Goal: Information Seeking & Learning: Check status

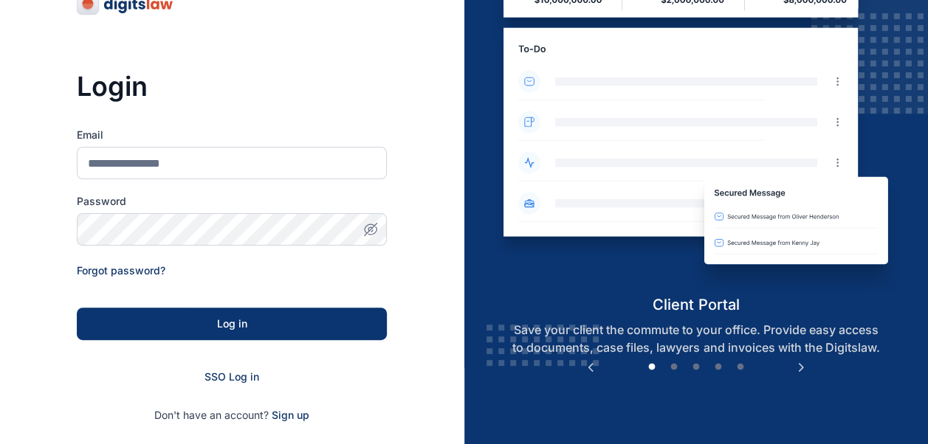
scroll to position [77, 0]
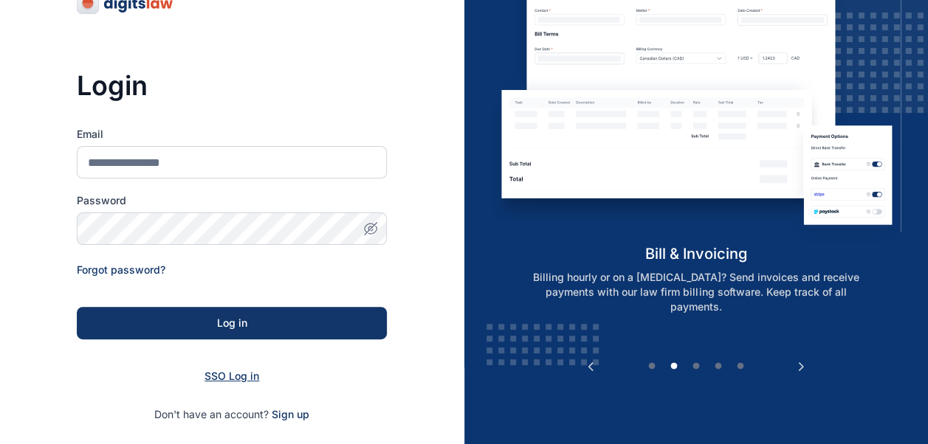
click at [230, 379] on span "SSO Log in" at bounding box center [231, 376] width 55 height 13
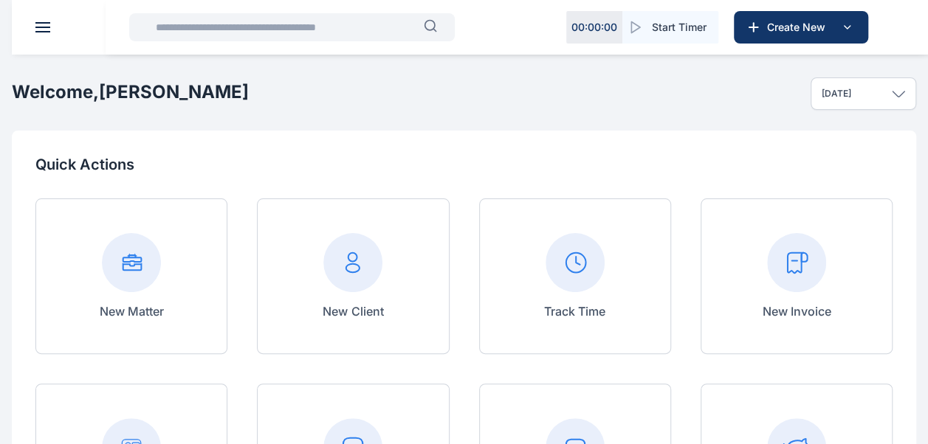
click at [217, 31] on input "text" at bounding box center [285, 28] width 277 height 30
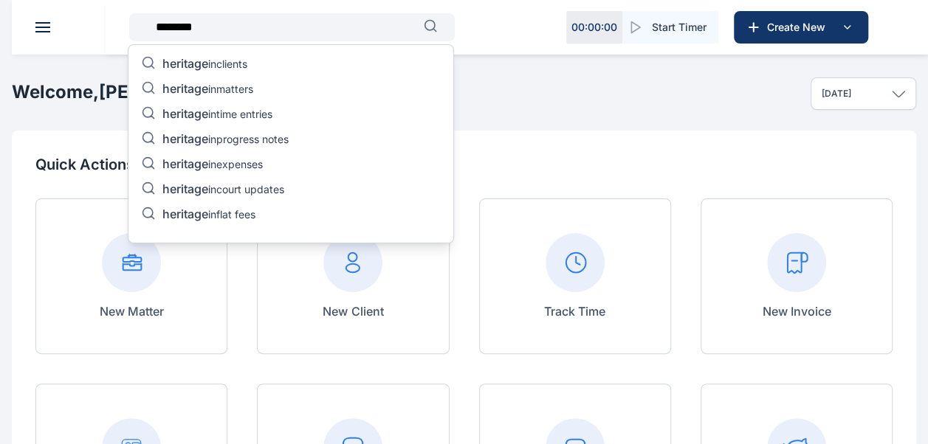
type input "********"
click at [255, 185] on p "heritage in court updates" at bounding box center [223, 191] width 122 height 18
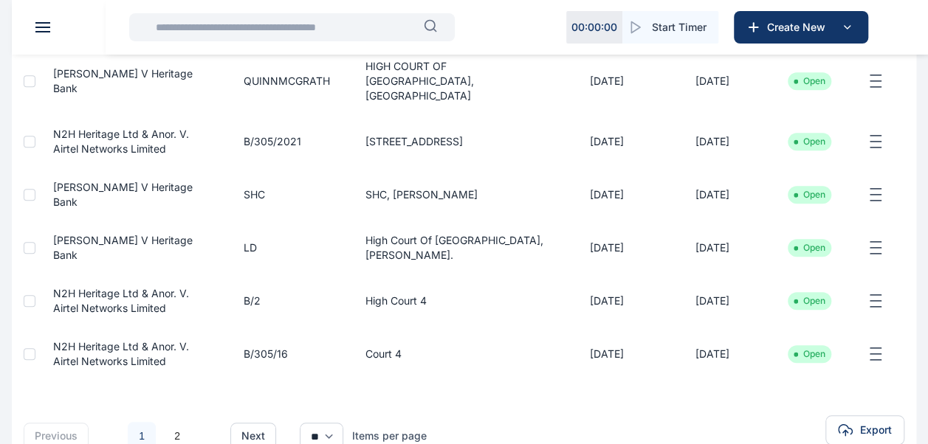
scroll to position [495, 0]
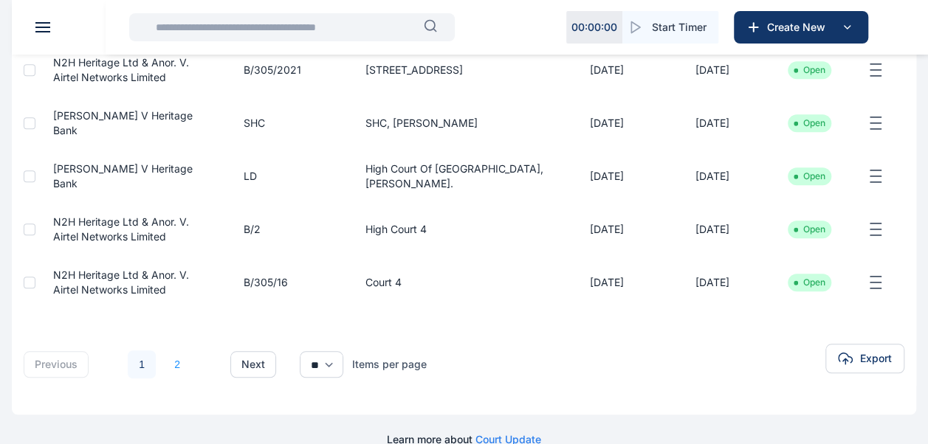
click at [181, 351] on link "2" at bounding box center [177, 365] width 28 height 28
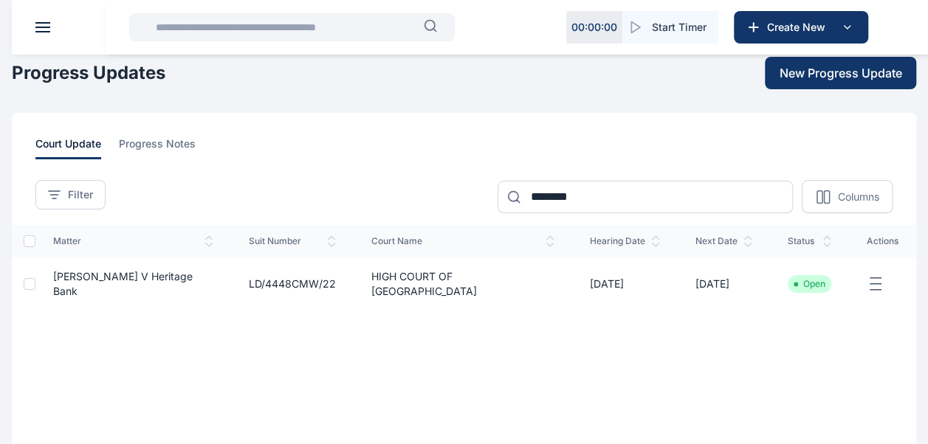
click at [271, 35] on input "text" at bounding box center [285, 28] width 277 height 30
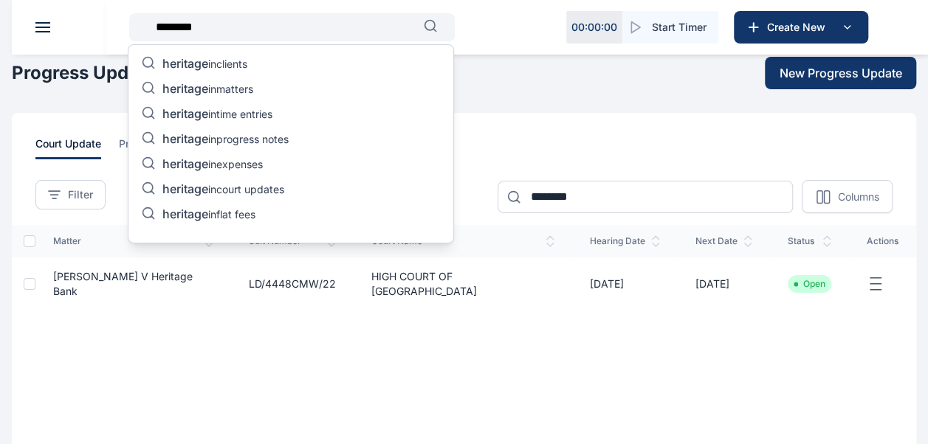
type input "********"
click at [253, 86] on p "heritage in matters" at bounding box center [207, 90] width 91 height 18
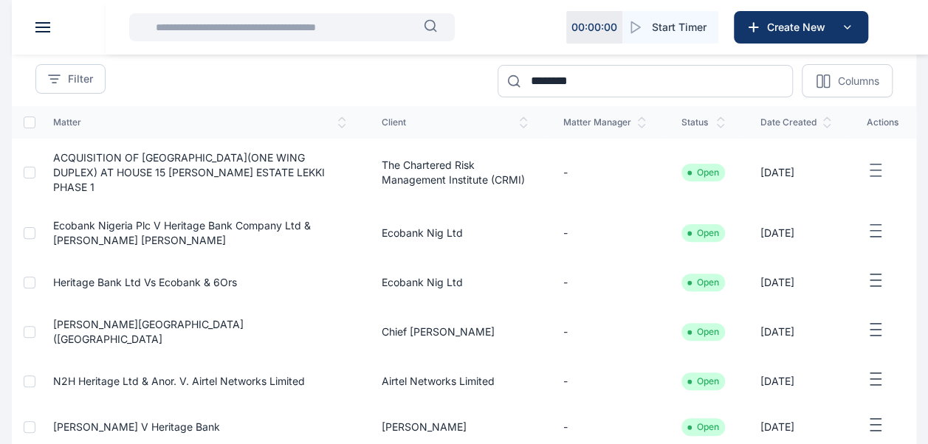
scroll to position [117, 0]
click at [63, 235] on span "Ecobank Nigeria Plc V Heritage Bank Company Ltd & Mrs Grace Olufadeke Salako" at bounding box center [182, 231] width 258 height 27
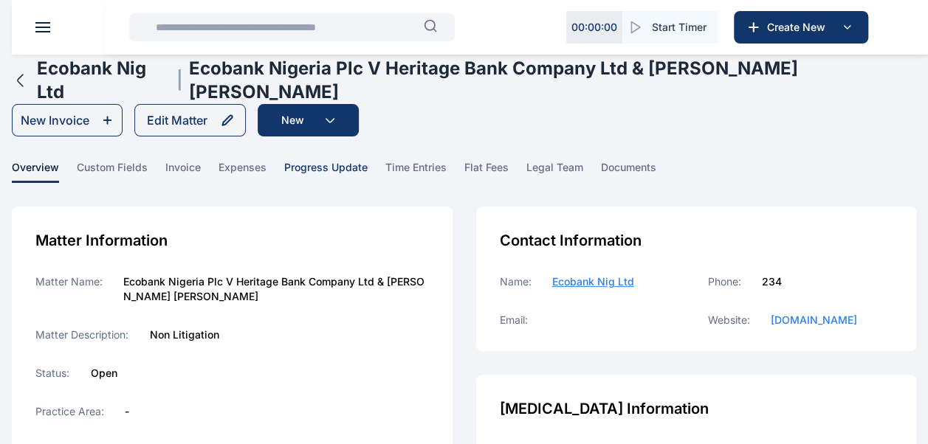
click at [323, 160] on span "progress update" at bounding box center [325, 171] width 83 height 23
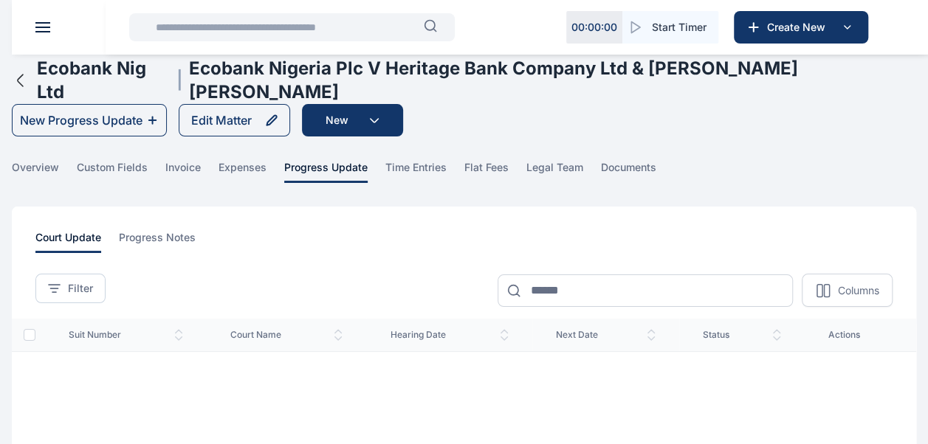
click at [151, 31] on input "text" at bounding box center [285, 28] width 277 height 30
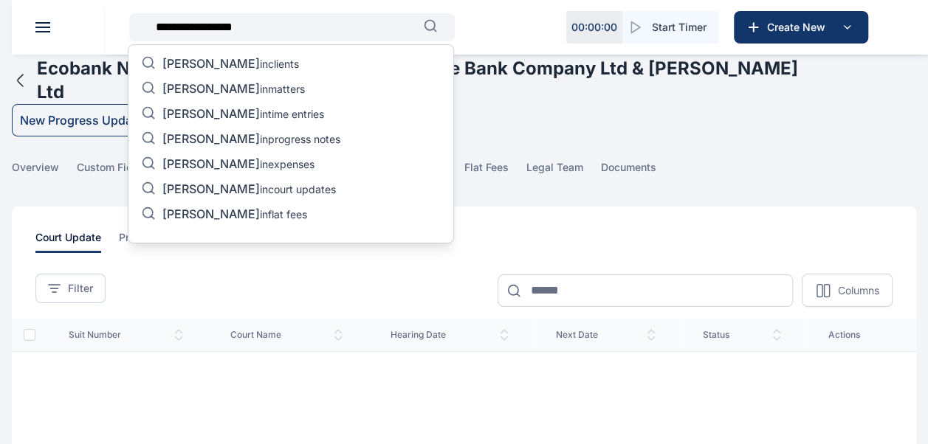
type input "**********"
click at [293, 93] on p "victoria okechuwu in matters" at bounding box center [233, 90] width 142 height 18
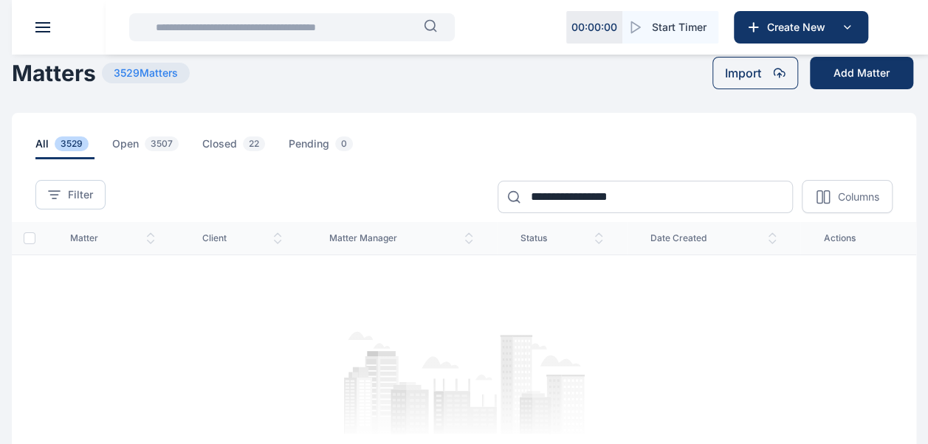
click at [292, 14] on input "text" at bounding box center [285, 28] width 277 height 30
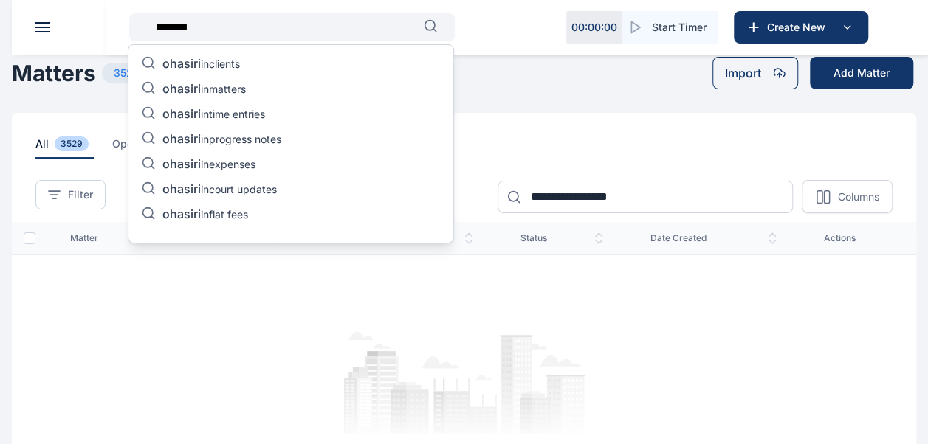
type input "*******"
click at [221, 91] on p "ohasiri in matters" at bounding box center [203, 90] width 83 height 18
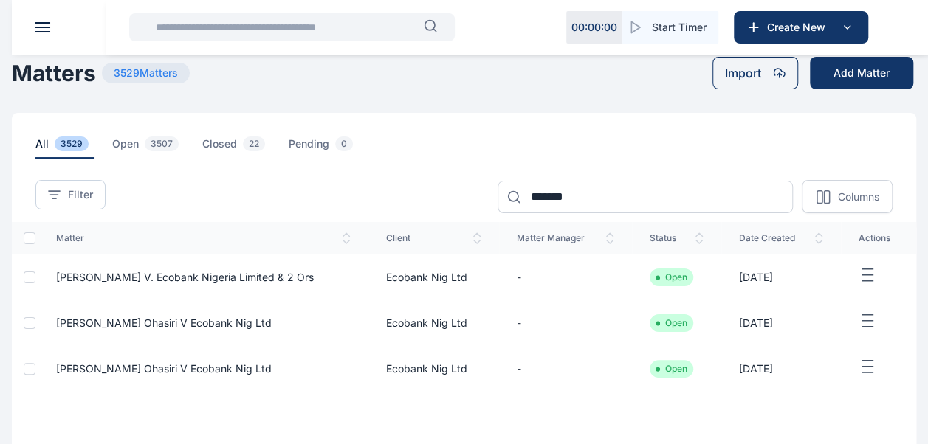
click at [92, 286] on td "Mr. Victor Okechukwu Ohasiri v. Ecobank Nigeria Limited & 2 ors" at bounding box center [203, 278] width 330 height 46
drag, startPoint x: 92, startPoint y: 286, endPoint x: 59, endPoint y: 279, distance: 33.3
click at [59, 279] on span "Mr. Victor Okechukwu Ohasiri v. Ecobank Nigeria Limited & 2 ors" at bounding box center [185, 277] width 258 height 13
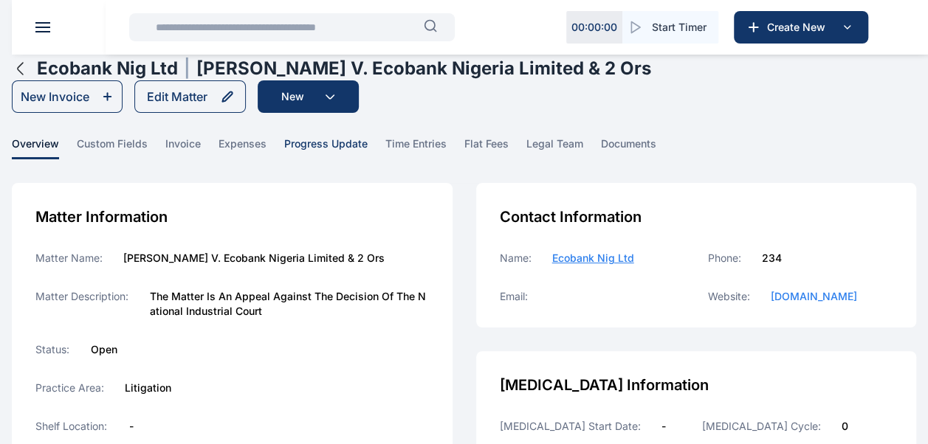
click at [311, 148] on span "progress update" at bounding box center [325, 148] width 83 height 23
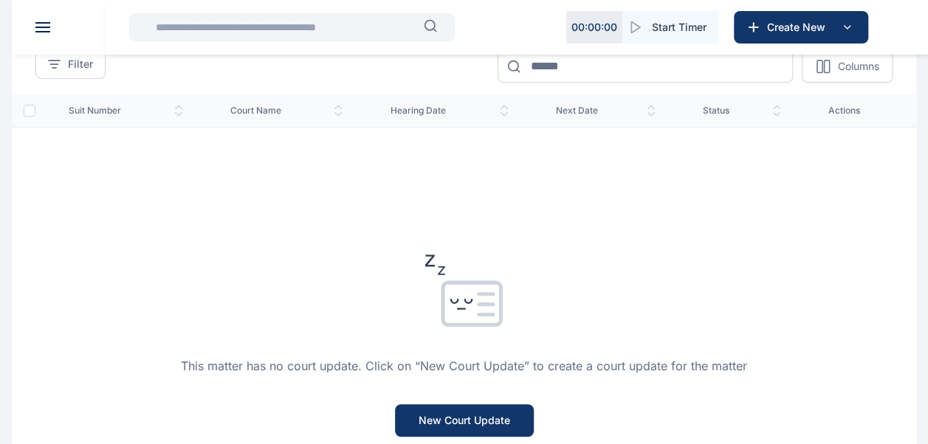
scroll to position [435, 0]
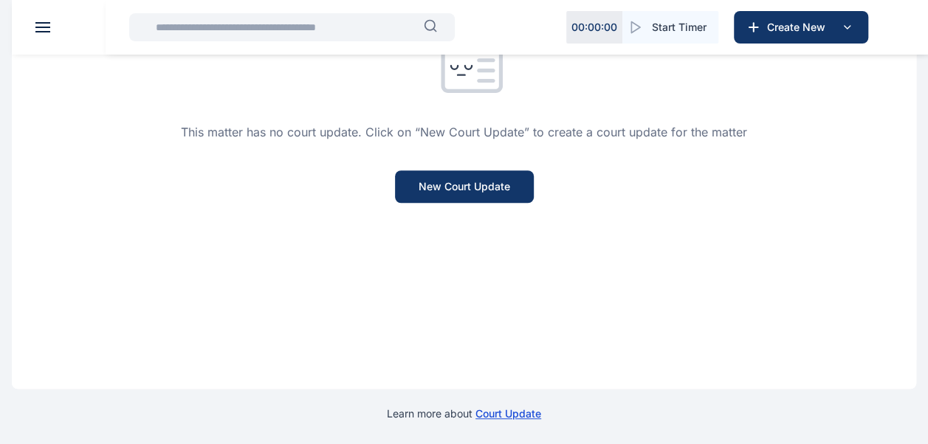
click at [306, 32] on input "text" at bounding box center [285, 28] width 277 height 30
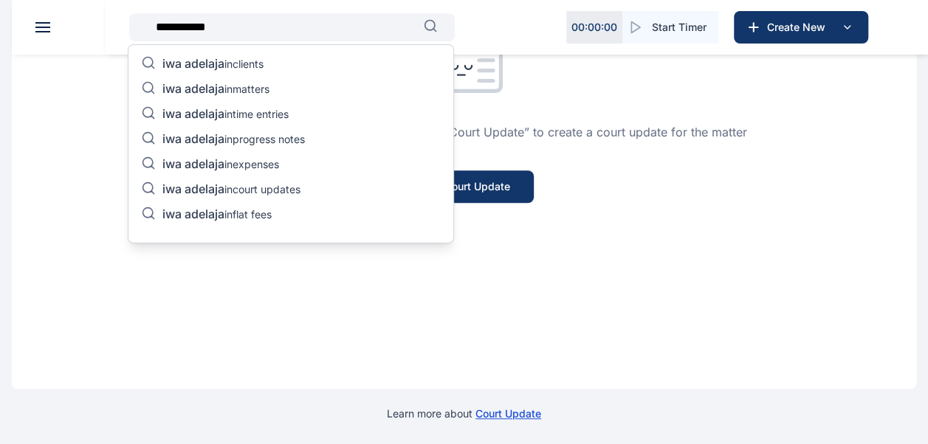
type input "**********"
click at [223, 94] on span "iwa adelaja" at bounding box center [193, 88] width 62 height 15
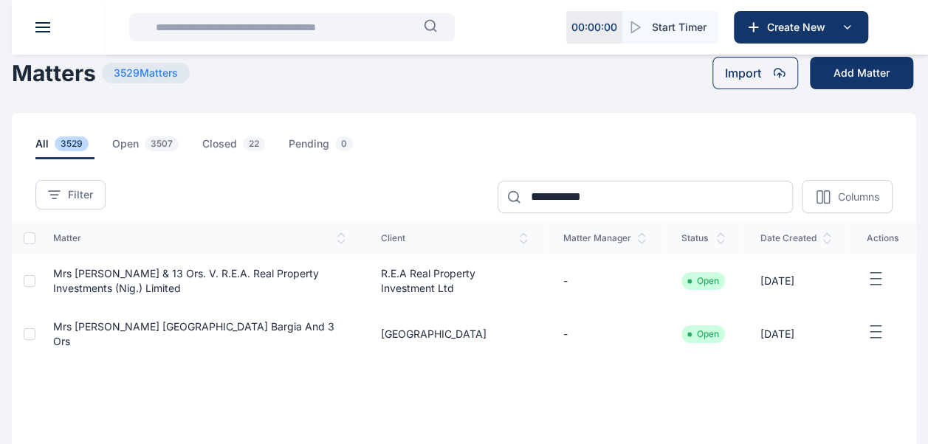
click at [63, 286] on span "Mrs Iwa Adelaja & 13 ors. V. R.E.A. Real Property Investments (Nig.) Limited" at bounding box center [186, 280] width 266 height 27
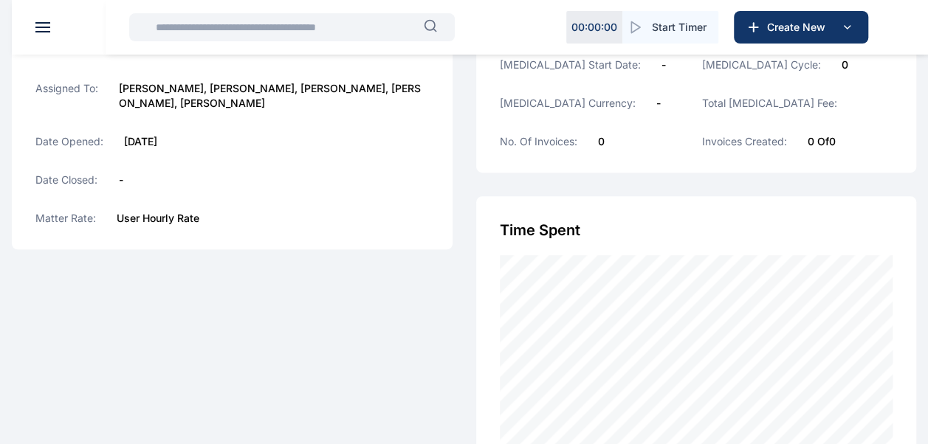
scroll to position [472, 0]
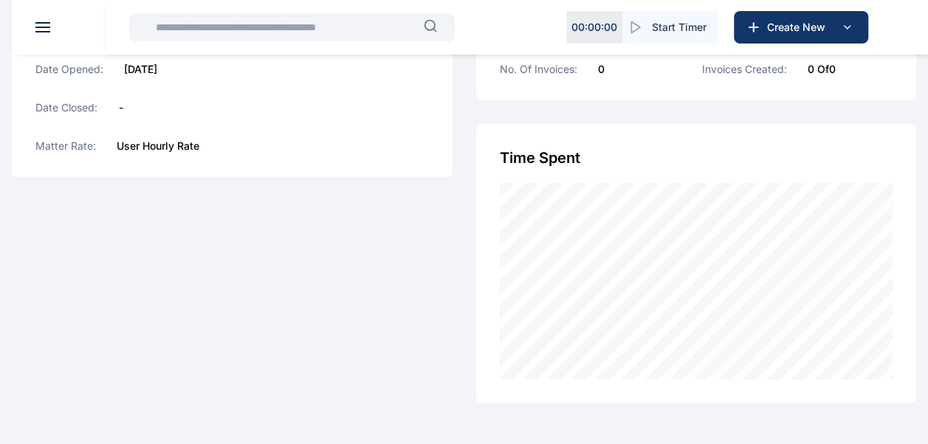
click at [72, 407] on div at bounding box center [464, 412] width 904 height 18
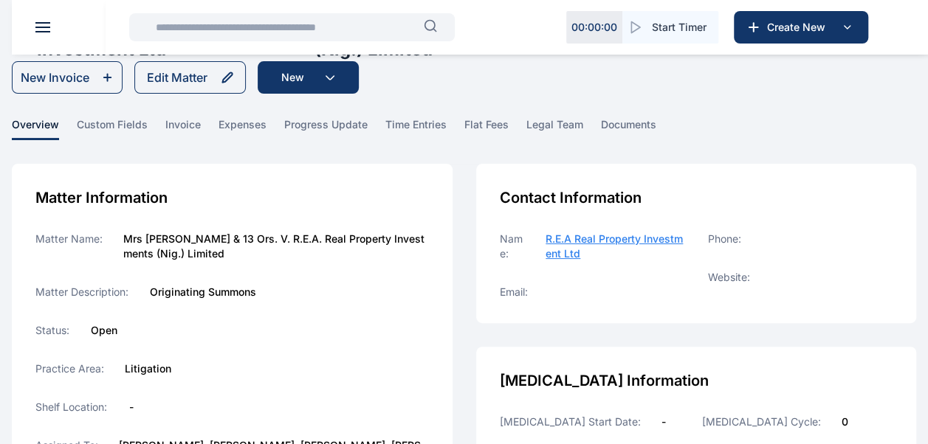
scroll to position [41, 0]
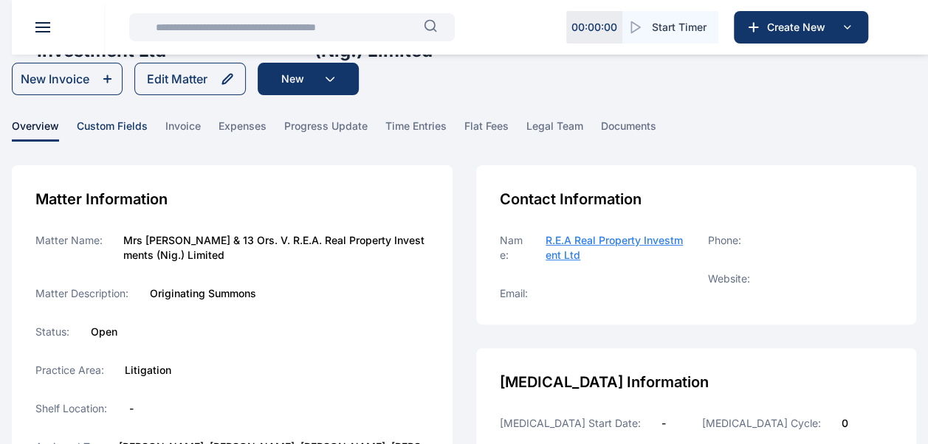
click at [106, 131] on span "custom fields" at bounding box center [112, 130] width 71 height 23
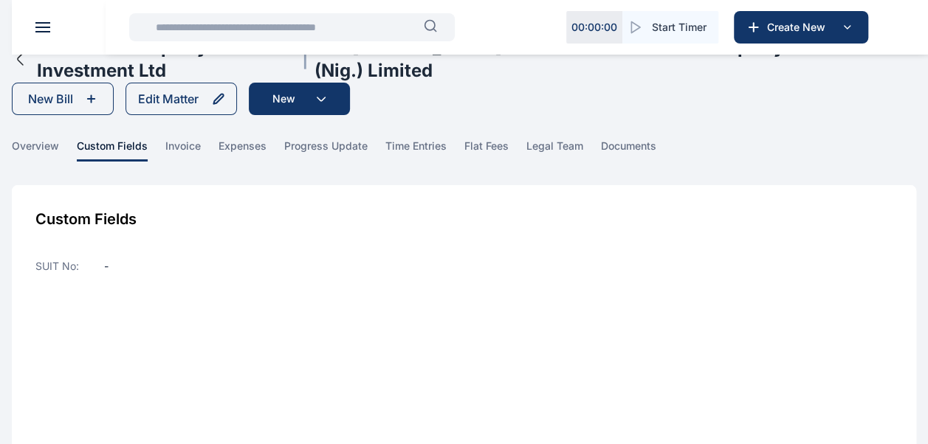
scroll to position [16, 0]
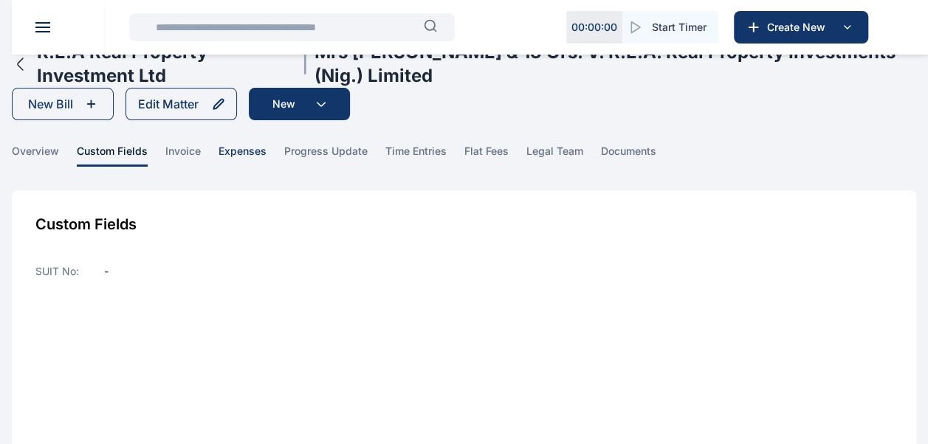
click at [254, 151] on span "expenses" at bounding box center [243, 155] width 48 height 23
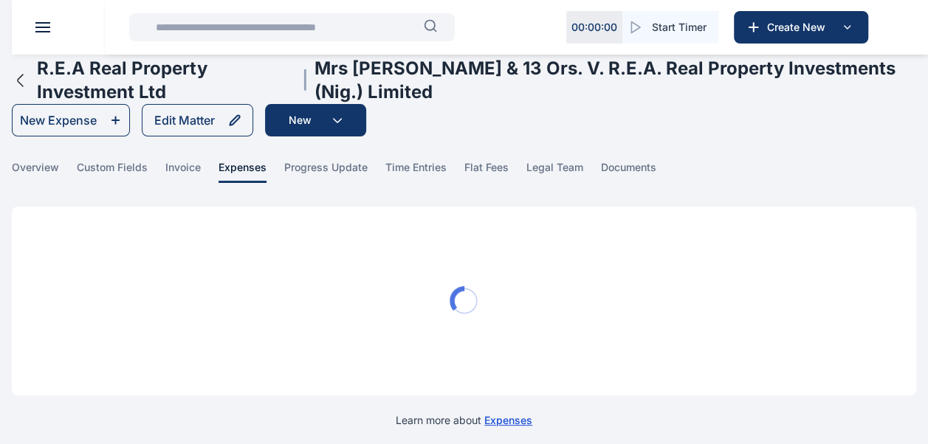
click at [345, 156] on main "**********" at bounding box center [464, 226] width 928 height 452
click at [345, 168] on span "progress update" at bounding box center [325, 171] width 83 height 23
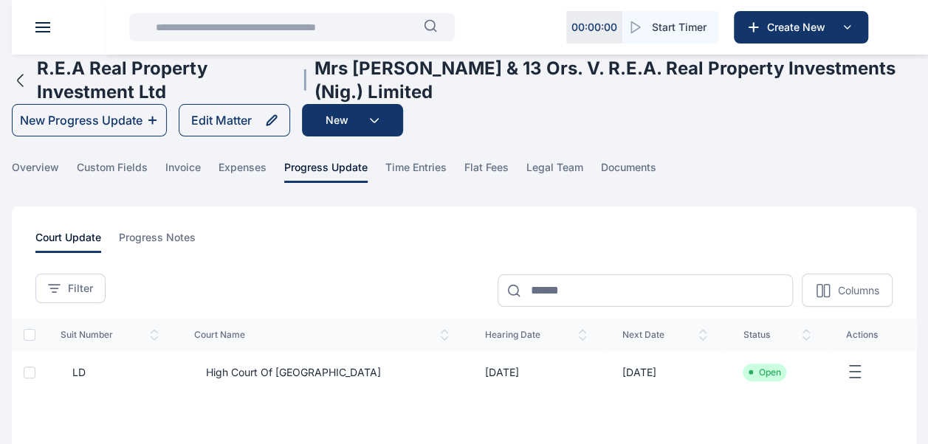
click at [97, 369] on span "LD" at bounding box center [110, 372] width 99 height 15
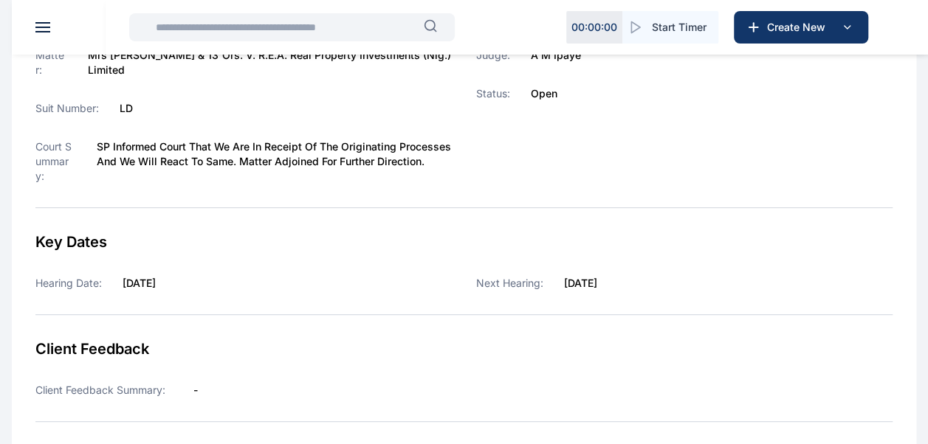
scroll to position [277, 0]
